Goal: Answer question/provide support: Share knowledge or assist other users

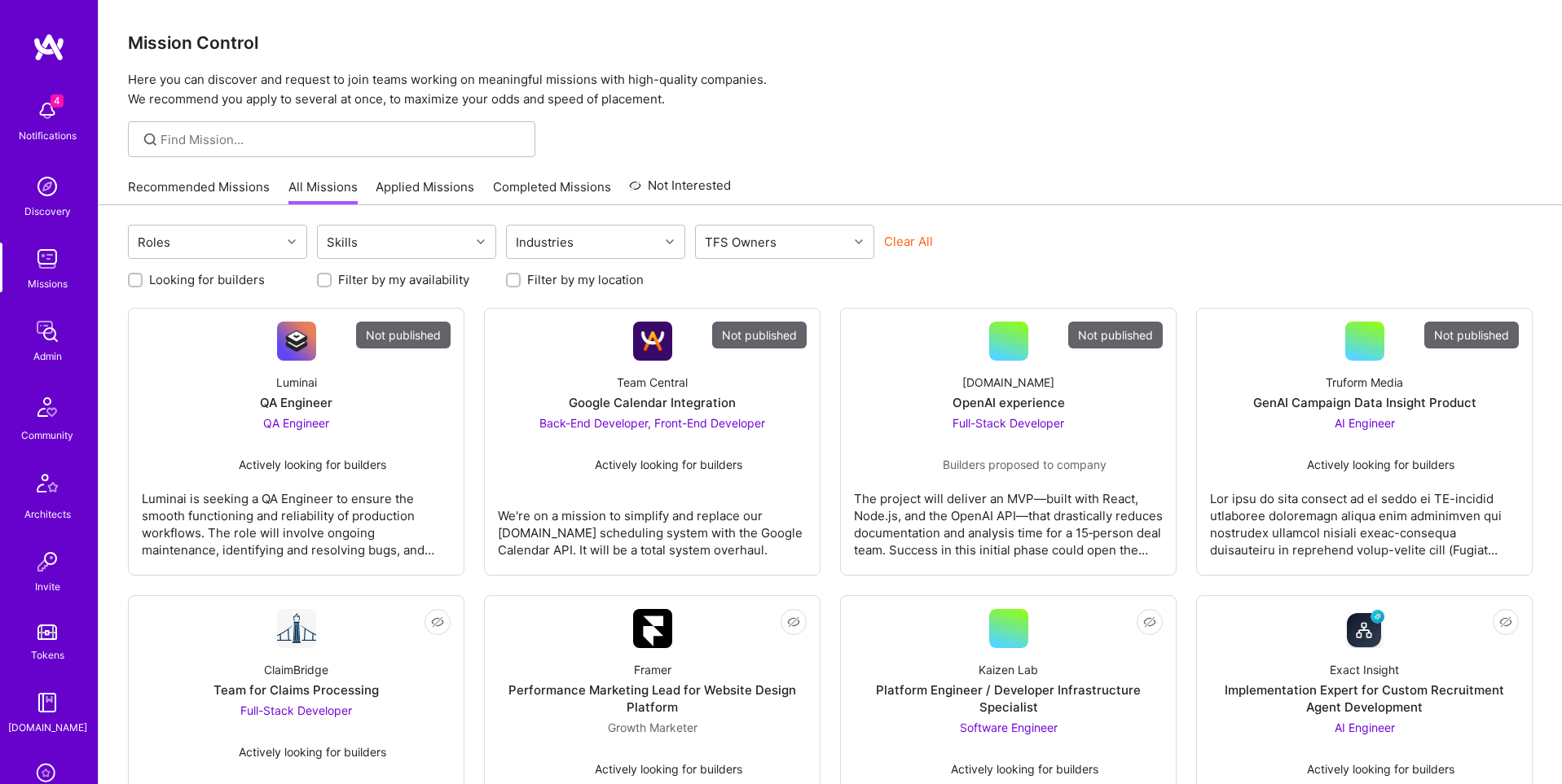
scroll to position [255, 0]
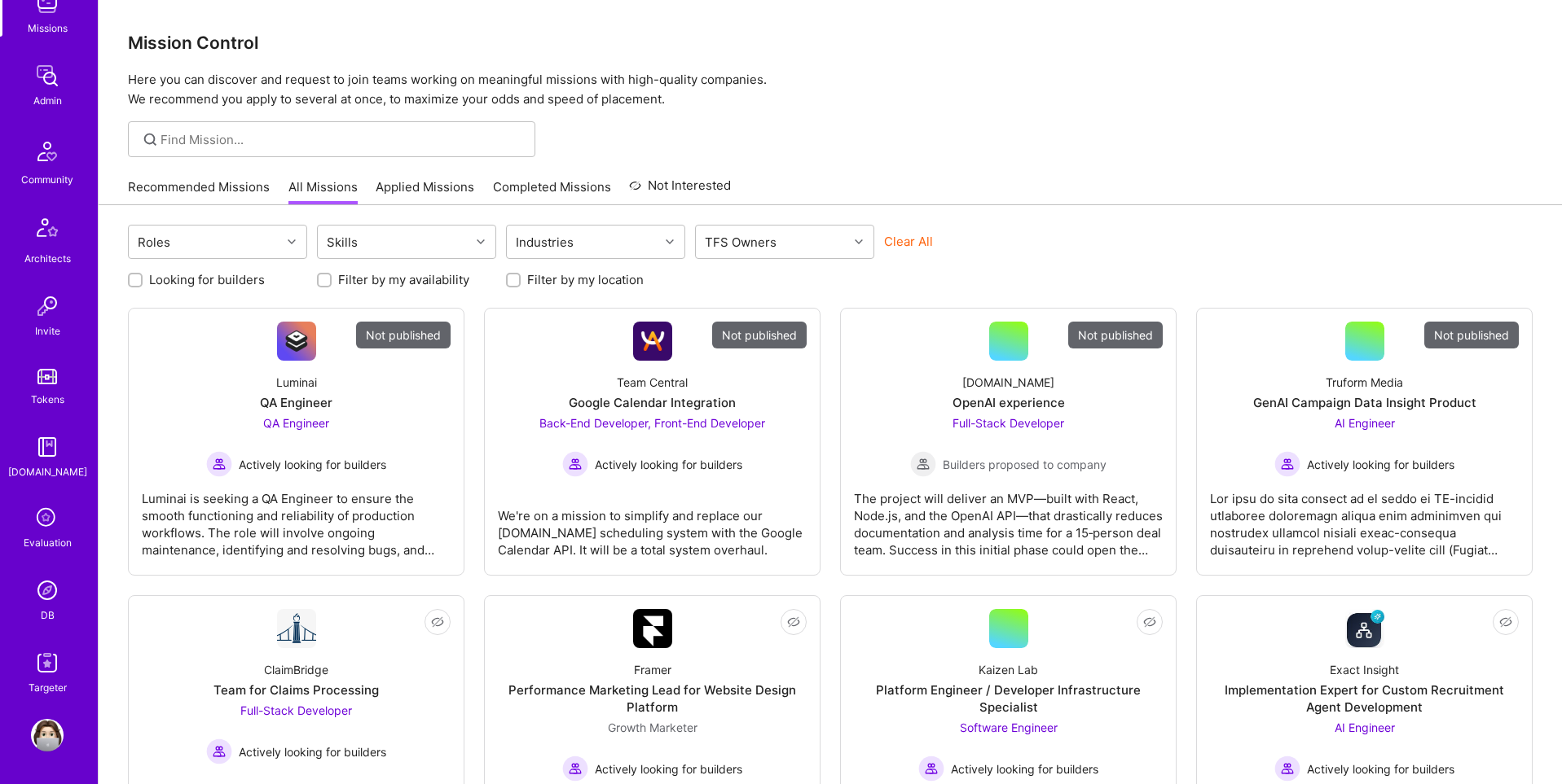
click at [50, 606] on div "DB" at bounding box center [47, 615] width 14 height 17
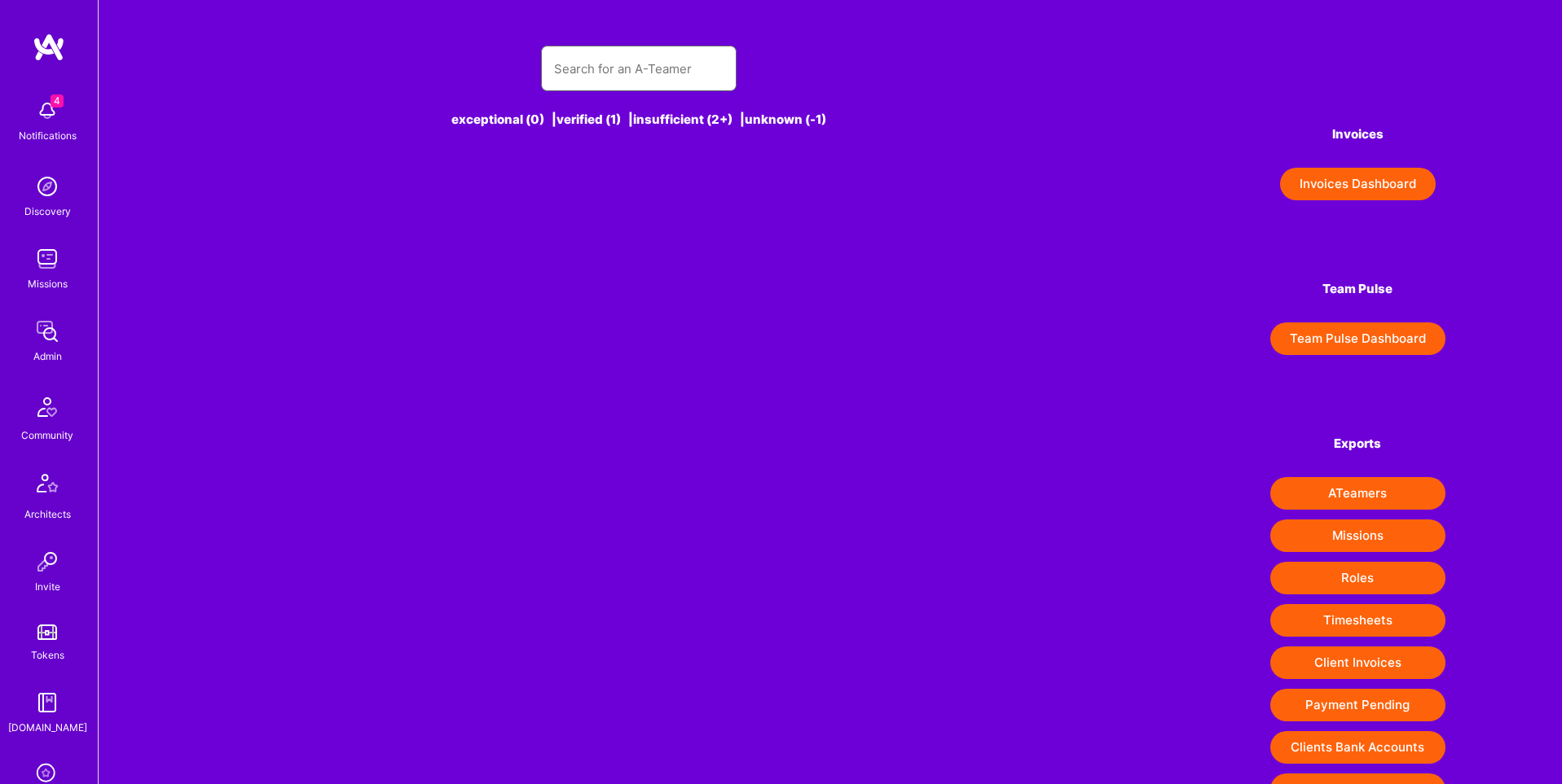
click at [609, 66] on input "text" at bounding box center [638, 68] width 169 height 42
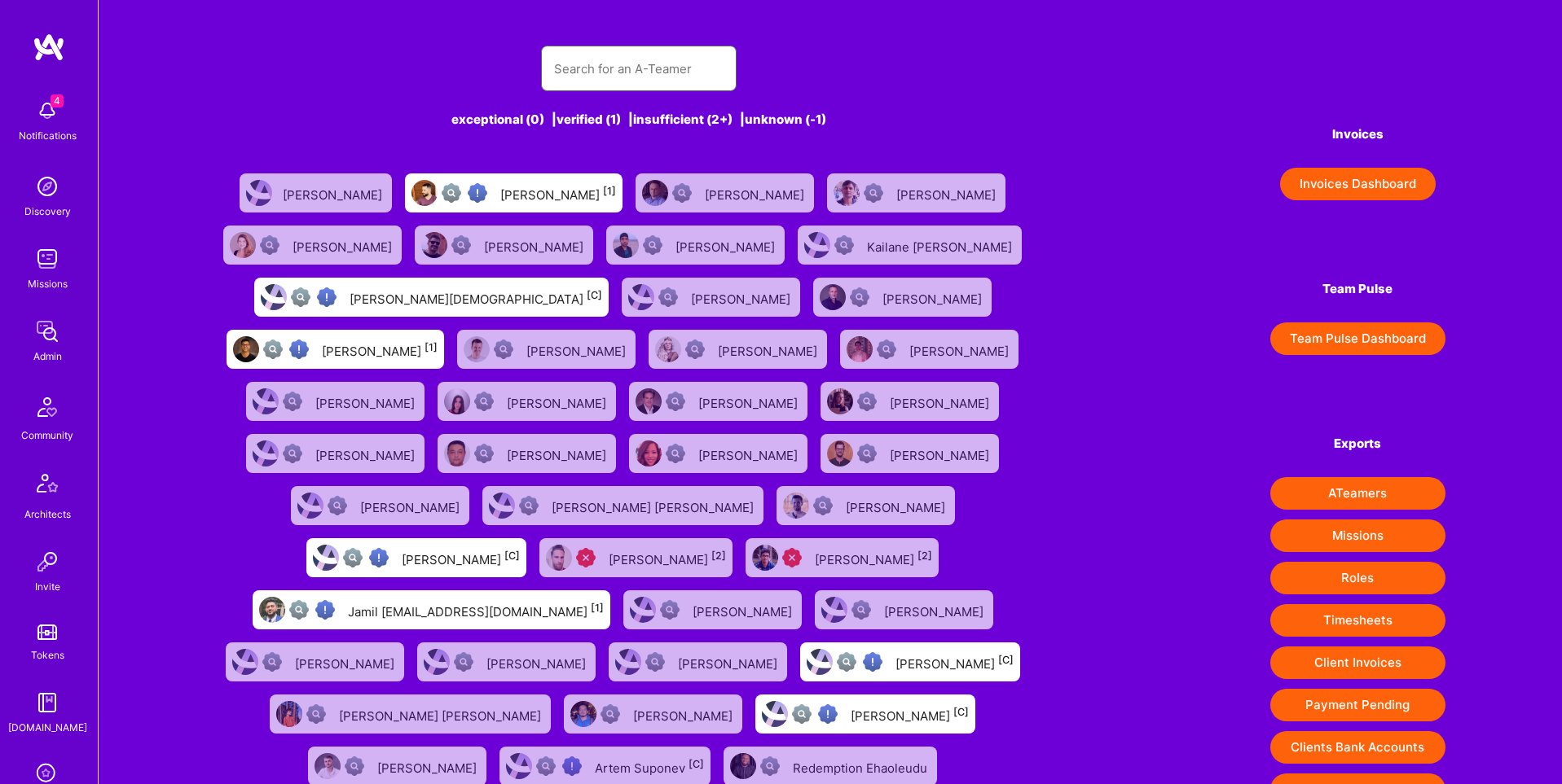
paste input "[EMAIL_ADDRESS][DOMAIN_NAME]"
type input "[EMAIL_ADDRESS][DOMAIN_NAME]"
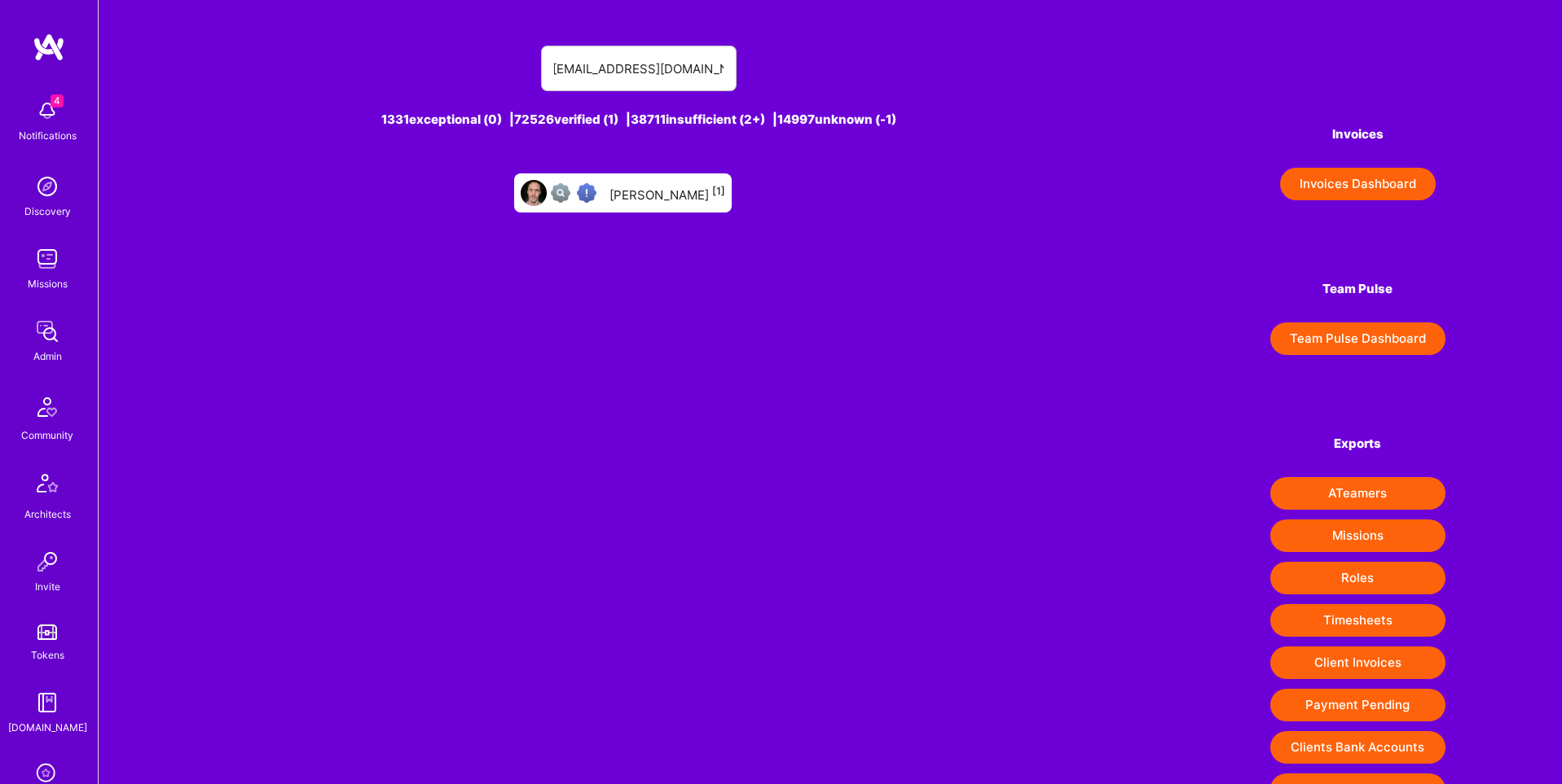
scroll to position [0, 0]
click at [691, 198] on div "[PERSON_NAME] [1]" at bounding box center [667, 193] width 116 height 21
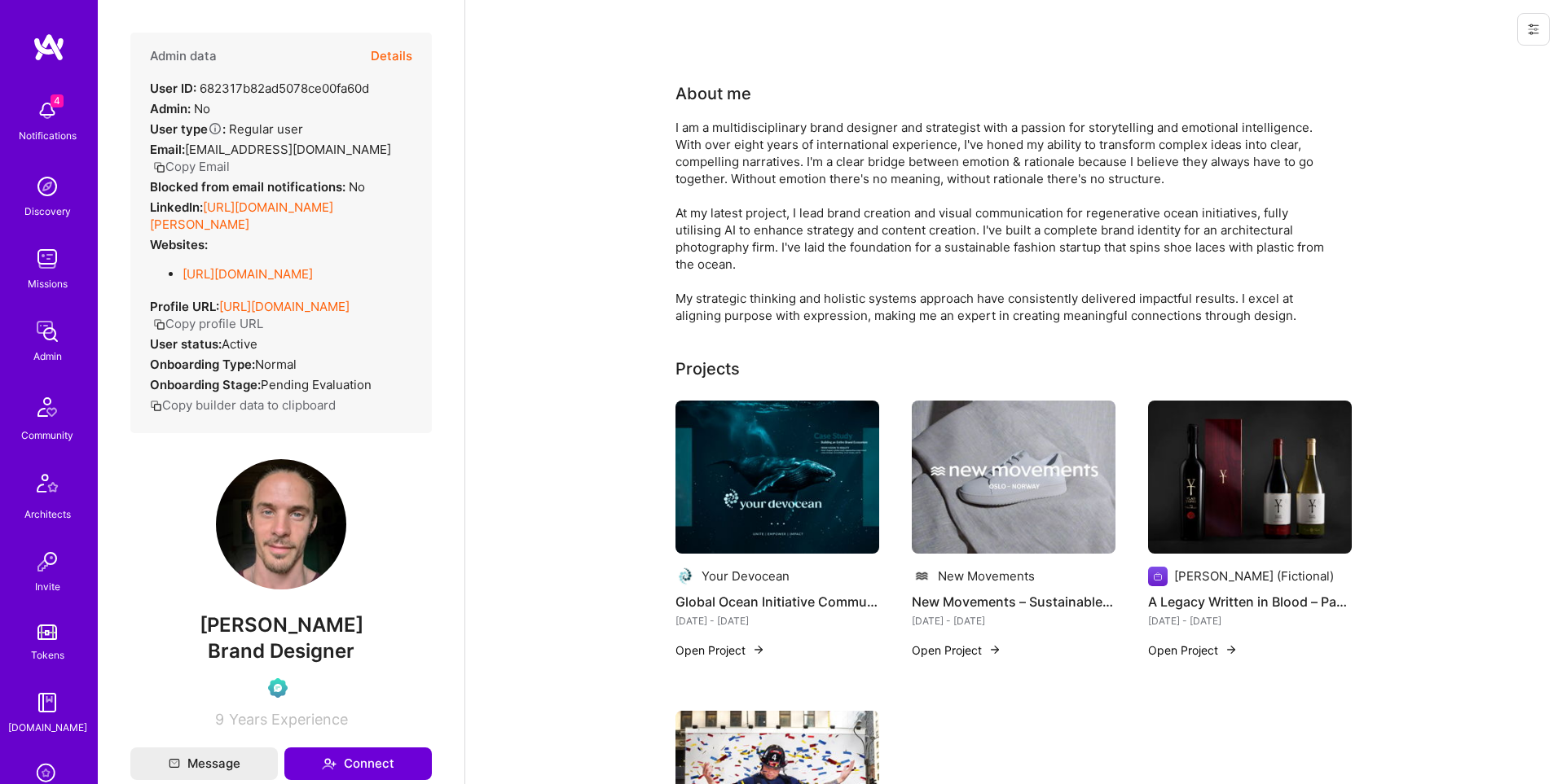
click at [406, 44] on button "Details" at bounding box center [391, 56] width 42 height 47
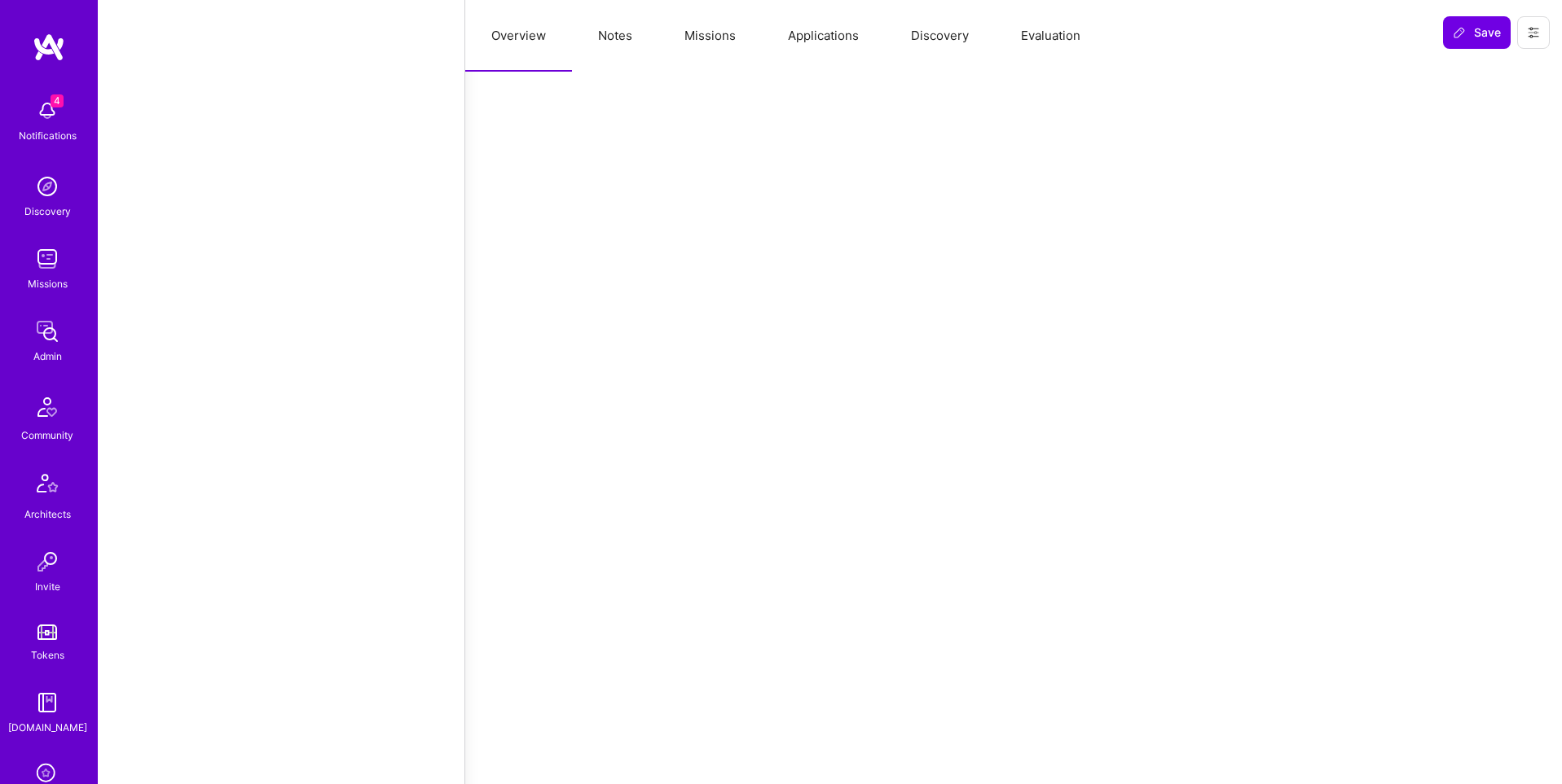
select select "Verified"
select select "SE"
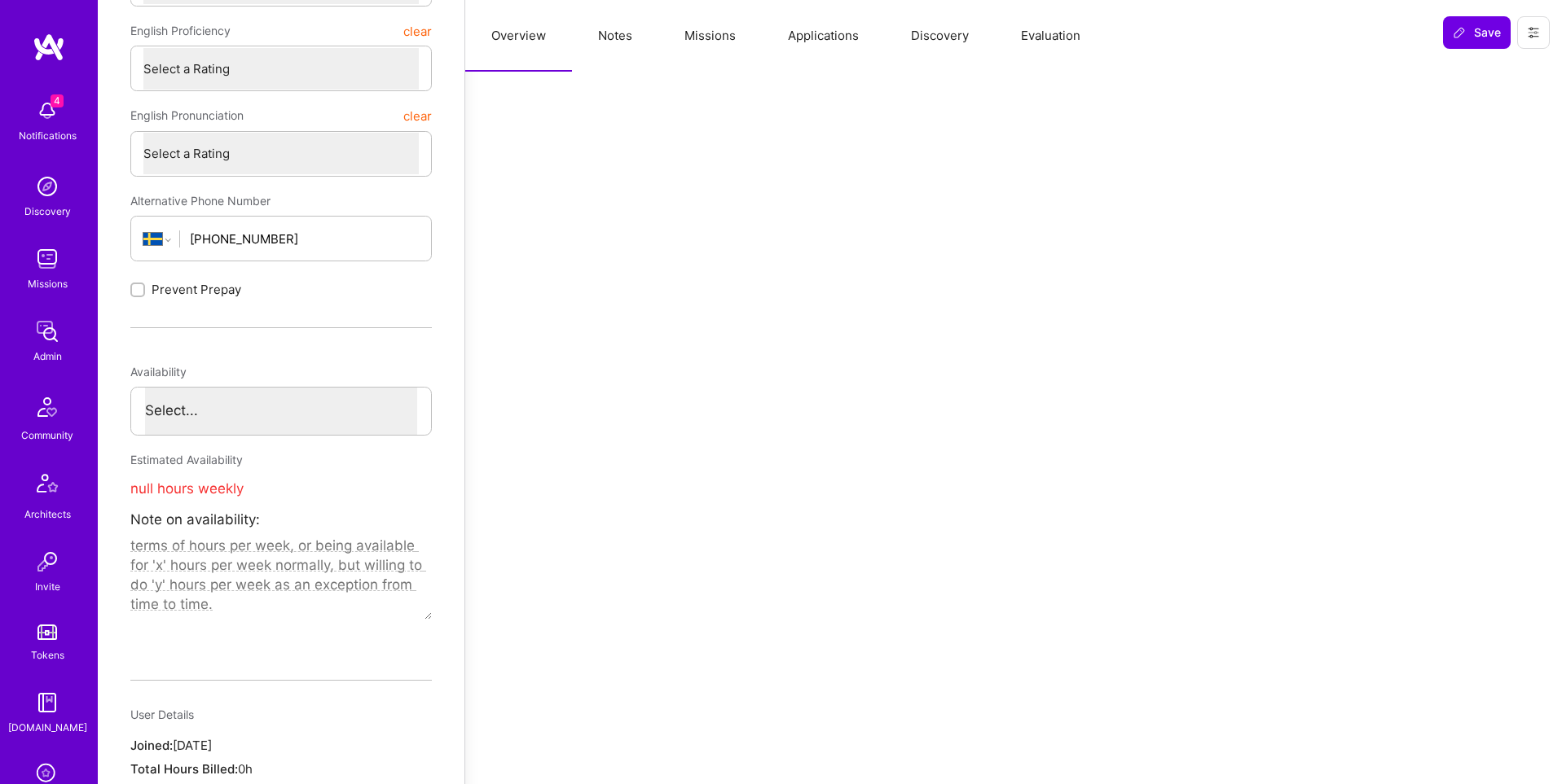
scroll to position [255, 0]
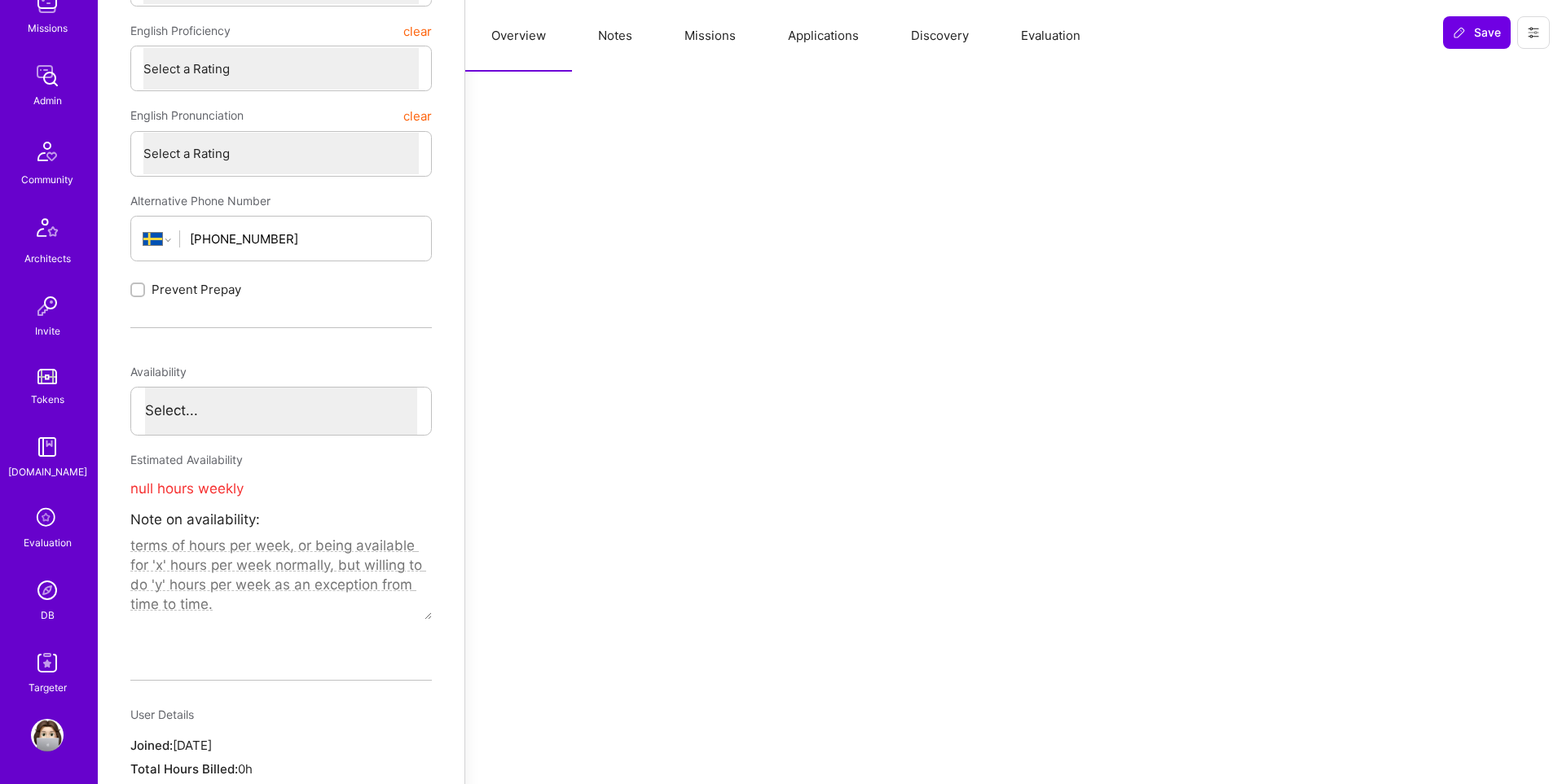
click at [55, 586] on img at bounding box center [46, 590] width 32 height 32
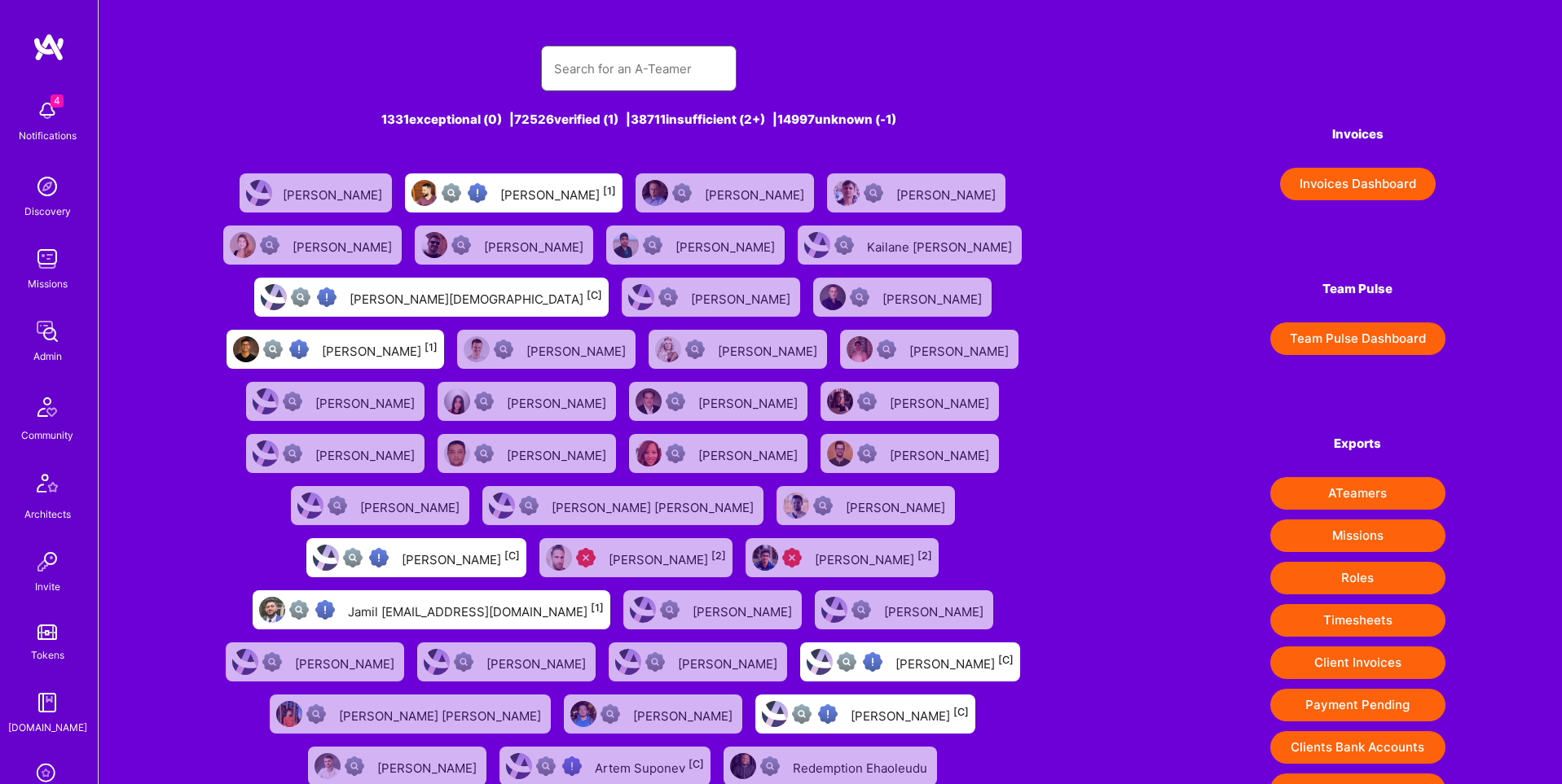
click at [687, 60] on input "text" at bounding box center [638, 68] width 169 height 42
paste input "[EMAIL_ADDRESS][DOMAIN_NAME]"
type input "[EMAIL_ADDRESS][DOMAIN_NAME]"
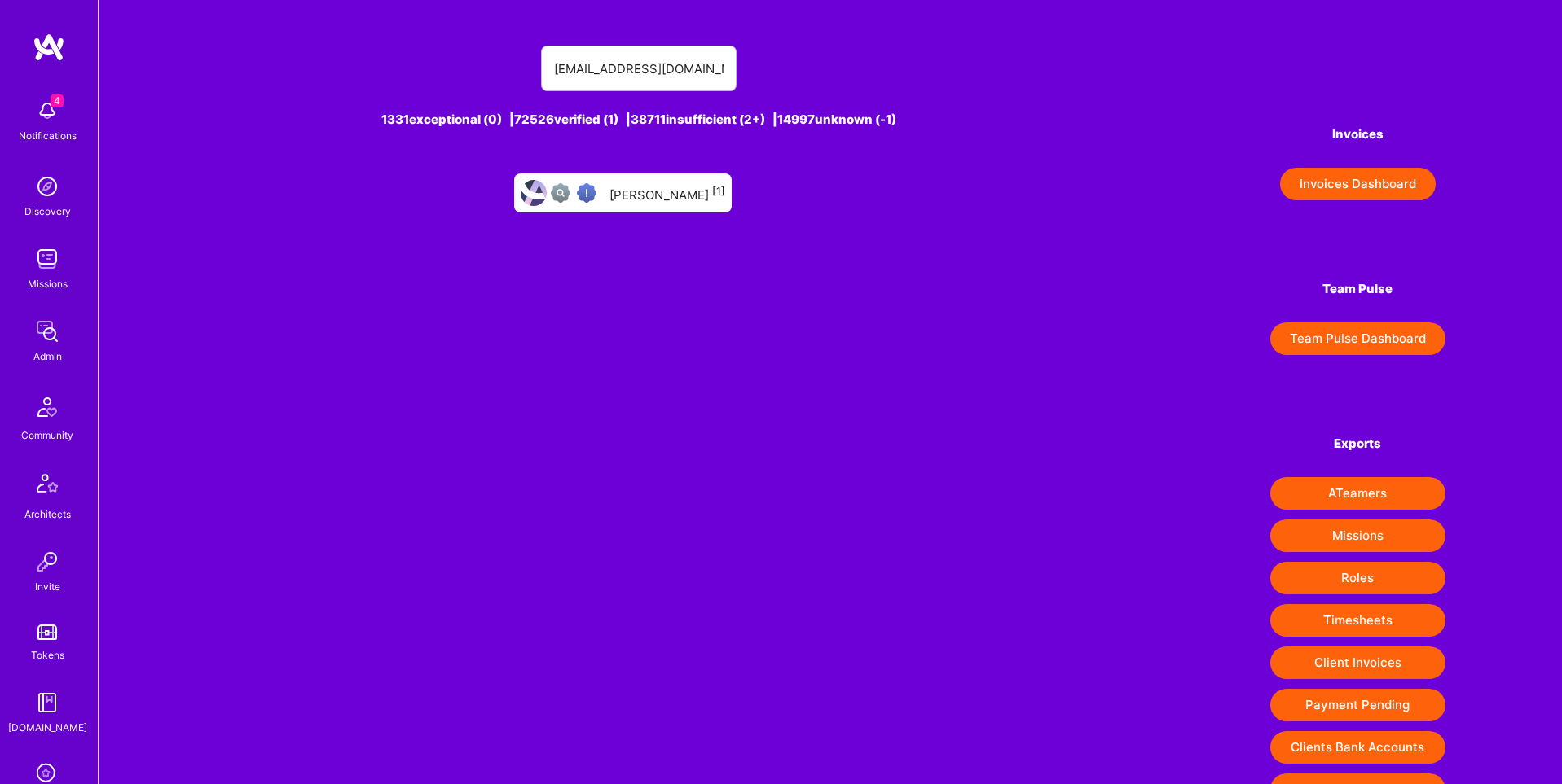
click at [662, 205] on div "[PERSON_NAME] [1]" at bounding box center [622, 193] width 218 height 39
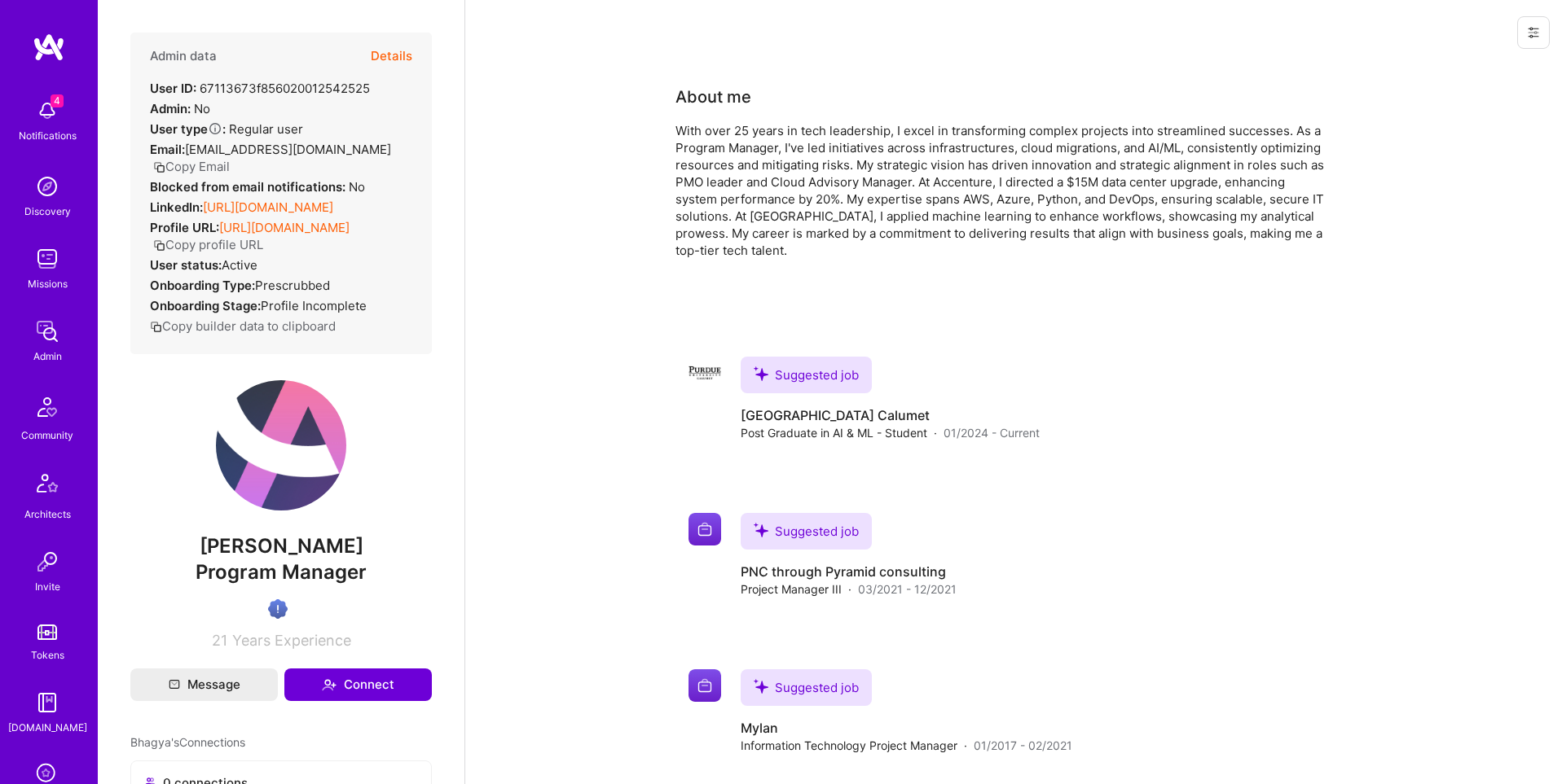
click at [1534, 37] on icon at bounding box center [1533, 32] width 13 height 13
click at [1466, 76] on button "Login as Bhagya" at bounding box center [1474, 69] width 151 height 42
